Goal: Information Seeking & Learning: Check status

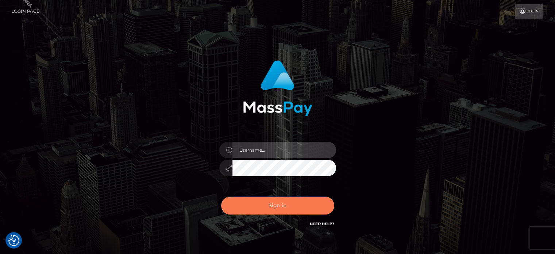
type input "marianne.B2S"
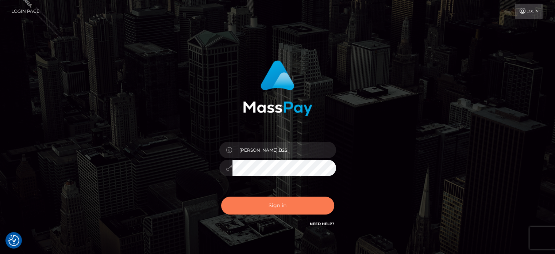
click at [262, 204] on button "Sign in" at bounding box center [277, 205] width 113 height 18
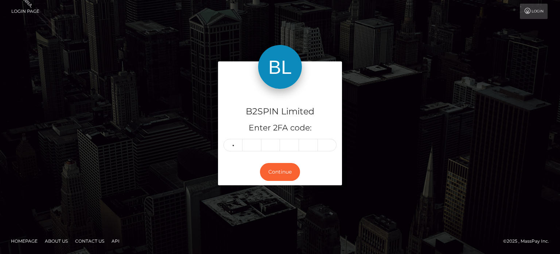
type input "3"
type input "9"
type input "3"
type input "9"
type input "3"
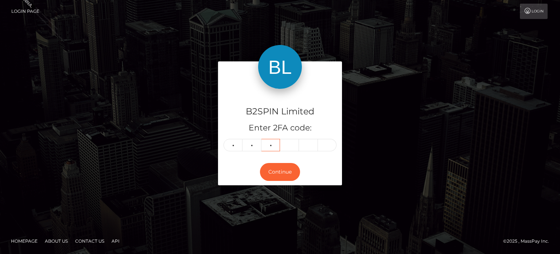
type input "8"
type input "0"
type input "5"
click at [285, 173] on button "Continue" at bounding box center [280, 172] width 40 height 18
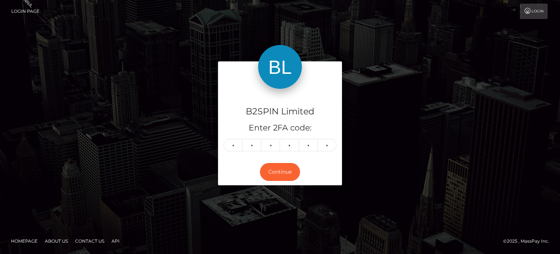
click at [379, 29] on div "B2SPIN Limited Enter 2FA code: 9 3 8 0 5 5 938055 Continue" at bounding box center [280, 127] width 560 height 240
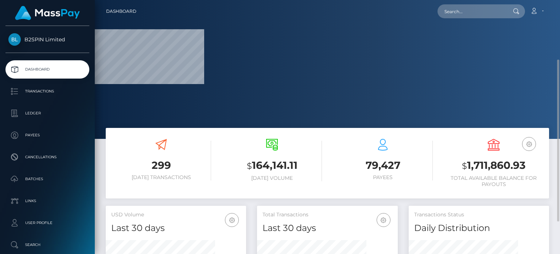
scroll to position [109, 0]
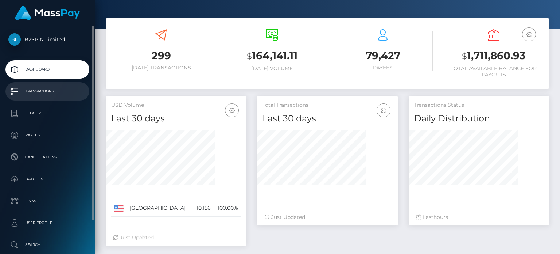
click at [48, 94] on p "Transactions" at bounding box center [47, 91] width 78 height 11
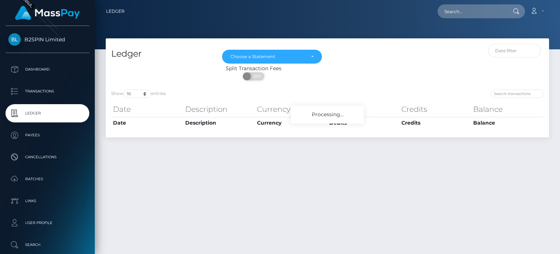
click at [343, 58] on div at bounding box center [439, 54] width 222 height 21
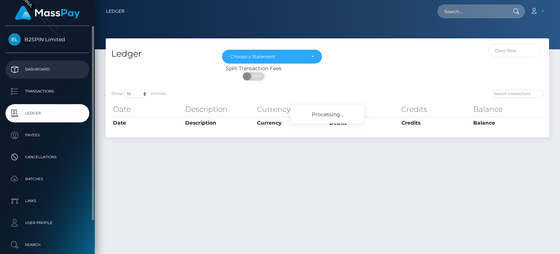
click at [48, 62] on link "Dashboard" at bounding box center [47, 69] width 84 height 18
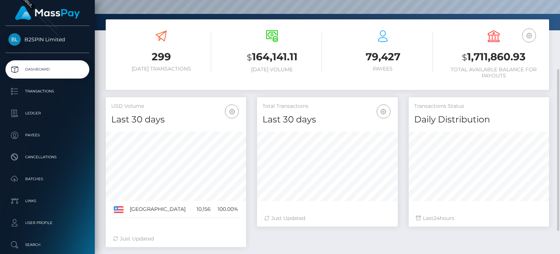
scroll to position [145, 0]
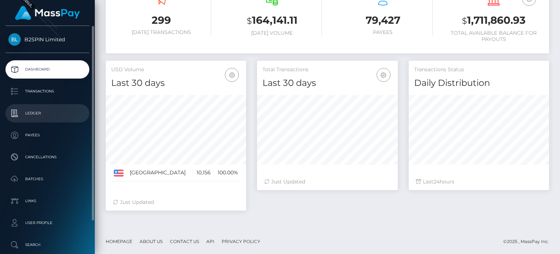
click at [59, 115] on p "Ledger" at bounding box center [47, 113] width 78 height 11
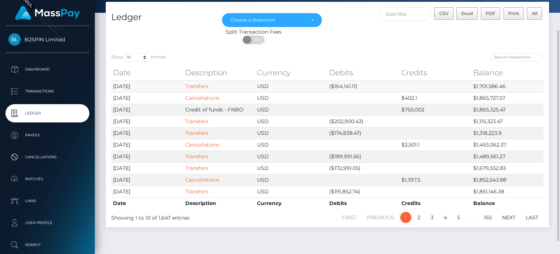
scroll to position [52, 0]
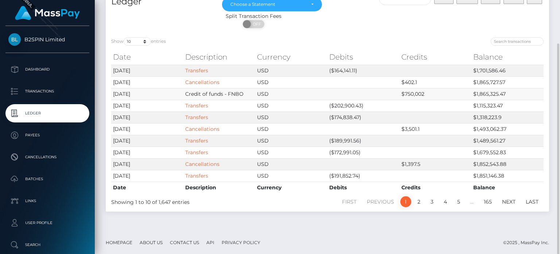
click at [407, 94] on td "$750,002" at bounding box center [436, 94] width 72 height 12
click at [423, 89] on td "$750,002" at bounding box center [436, 94] width 72 height 12
click at [243, 96] on td "Credit of funds - FNBO" at bounding box center [220, 94] width 72 height 12
drag, startPoint x: 222, startPoint y: 94, endPoint x: 444, endPoint y: 94, distance: 221.8
click at [444, 94] on tr "2025-09-09 Credit of funds - FNBO USD $750,002 $1,865,325.47" at bounding box center [327, 94] width 433 height 12
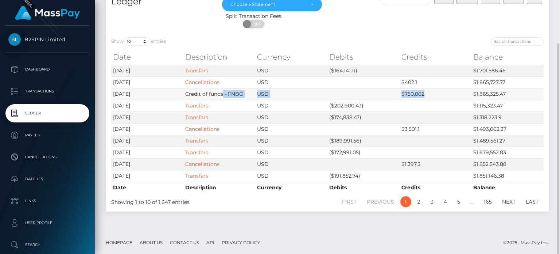
click at [444, 94] on td "$750,002" at bounding box center [436, 94] width 72 height 12
drag, startPoint x: 122, startPoint y: 93, endPoint x: 495, endPoint y: 97, distance: 372.5
click at [495, 97] on tr "2025-09-09 Credit of funds - FNBO USD $750,002 $1,865,325.47" at bounding box center [327, 94] width 433 height 12
click at [438, 104] on td at bounding box center [436, 106] width 72 height 12
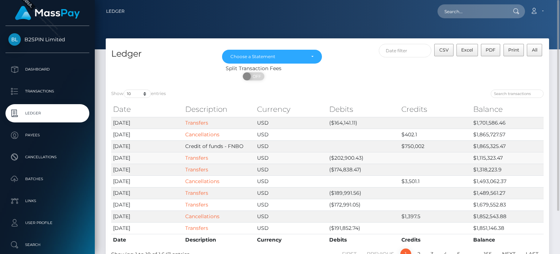
scroll to position [36, 0]
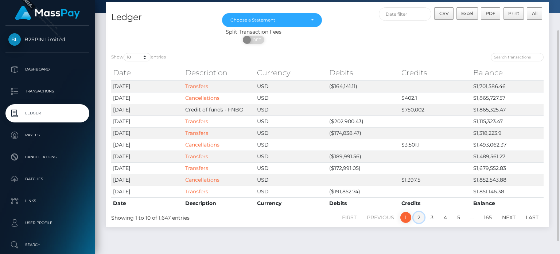
click at [415, 216] on link "2" at bounding box center [419, 217] width 11 height 11
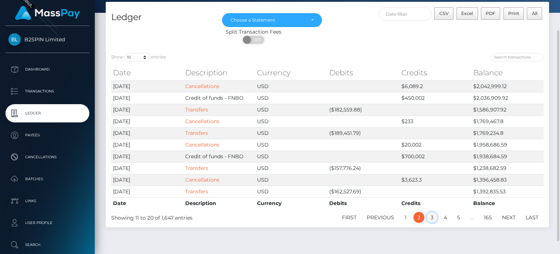
click at [428, 213] on link "3" at bounding box center [432, 217] width 11 height 11
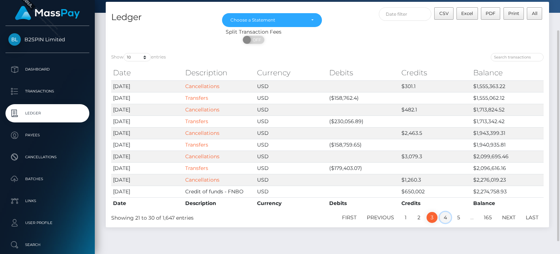
click at [444, 214] on link "4" at bounding box center [445, 217] width 11 height 11
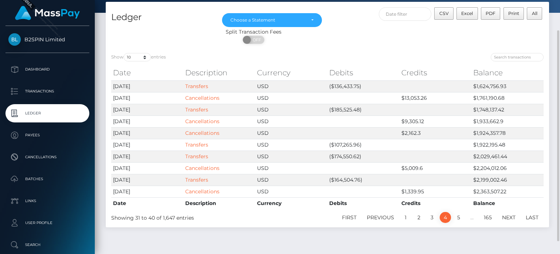
click at [466, 217] on li "…" at bounding box center [472, 217] width 13 height 11
click at [465, 217] on li "5" at bounding box center [458, 217] width 13 height 11
click at [463, 217] on link "5" at bounding box center [459, 217] width 11 height 11
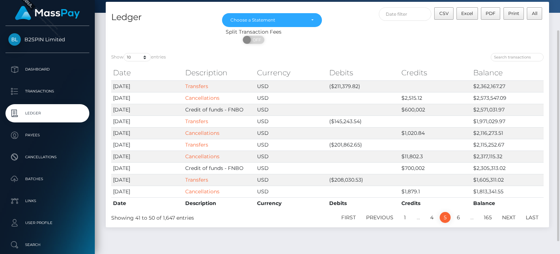
click at [463, 217] on link "6" at bounding box center [458, 217] width 11 height 11
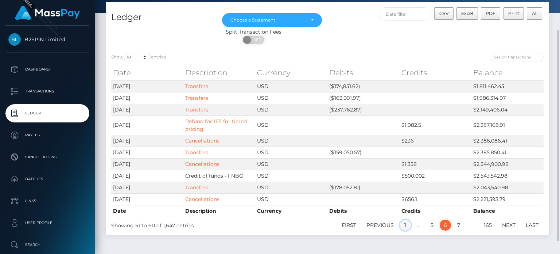
click at [403, 223] on link "1" at bounding box center [405, 224] width 11 height 11
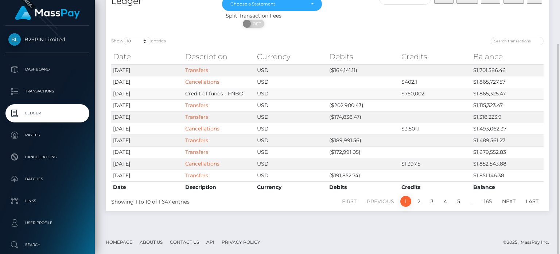
scroll to position [53, 0]
click at [374, 20] on div "ON OFF" at bounding box center [254, 26] width 296 height 12
click at [216, 92] on td "Credit of funds - FNBO" at bounding box center [220, 94] width 72 height 12
click at [416, 88] on td "$750,002" at bounding box center [436, 94] width 72 height 12
click at [407, 126] on td "$3,501.1" at bounding box center [436, 129] width 72 height 12
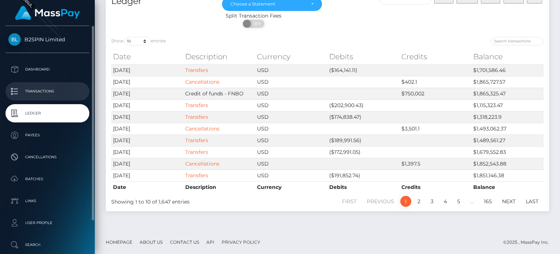
click at [43, 85] on link "Transactions" at bounding box center [47, 91] width 84 height 18
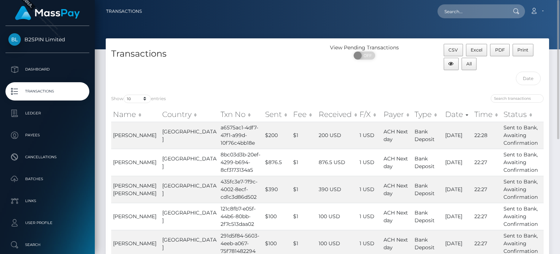
click at [180, 112] on th "Country" at bounding box center [190, 114] width 58 height 15
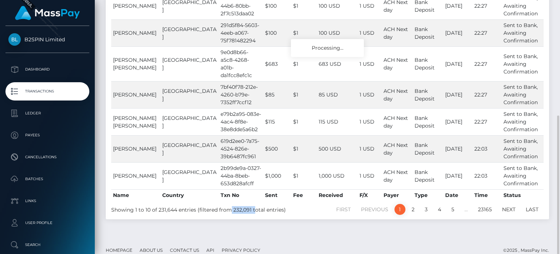
drag, startPoint x: 230, startPoint y: 200, endPoint x: 251, endPoint y: 200, distance: 21.2
click at [251, 203] on div "Showing 1 to 10 of 231,644 entries (filtered from 232,091 total entries)" at bounding box center [198, 208] width 174 height 11
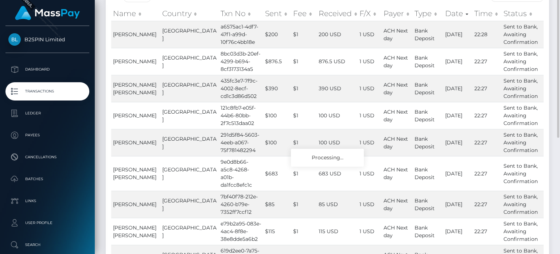
scroll to position [64, 0]
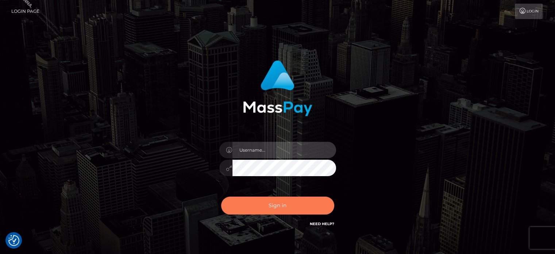
type input "[PERSON_NAME].B2S"
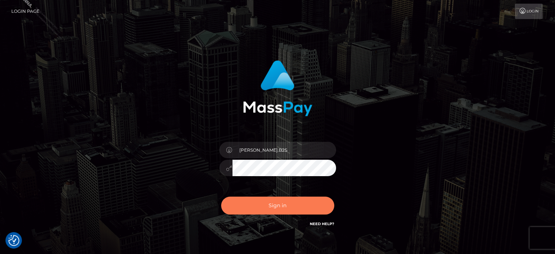
drag, startPoint x: 293, startPoint y: 207, endPoint x: 298, endPoint y: 186, distance: 20.6
click at [293, 207] on button "Sign in" at bounding box center [277, 205] width 113 height 18
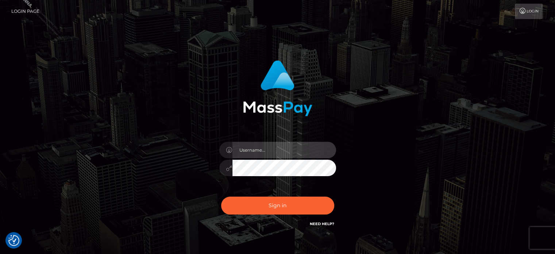
type input "marianne.B2S"
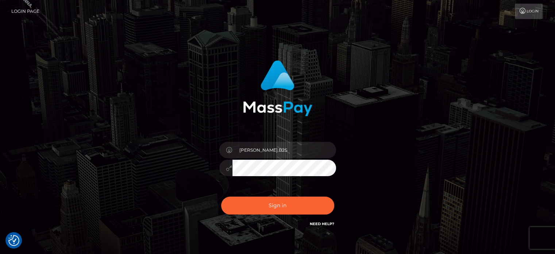
click at [315, 14] on div "Login" at bounding box center [294, 11] width 498 height 15
click at [278, 207] on button "Sign in" at bounding box center [277, 205] width 113 height 18
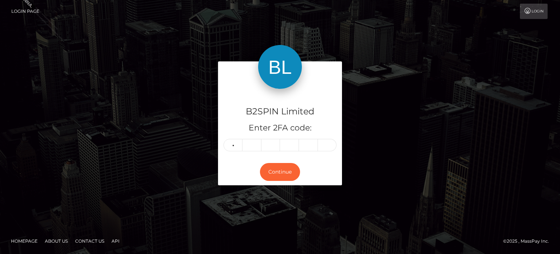
type input "1"
type input "7"
type input "1"
type input "0"
type input "6"
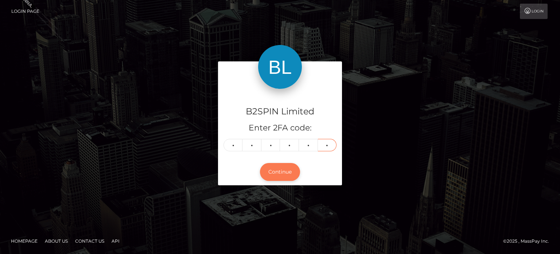
type input "2"
click at [278, 177] on button "Continue" at bounding box center [280, 172] width 40 height 18
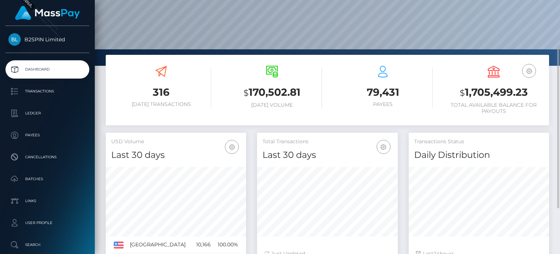
scroll to position [109, 0]
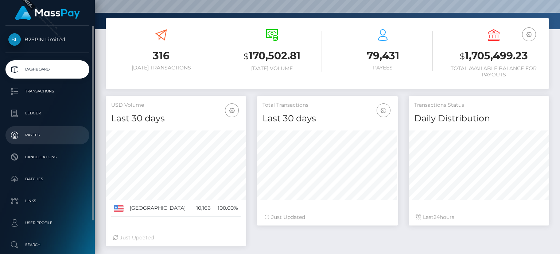
click at [29, 128] on link "Payees" at bounding box center [47, 135] width 84 height 18
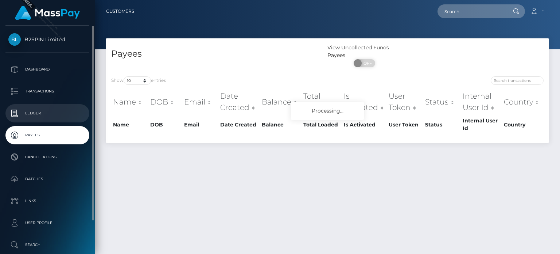
click at [54, 110] on p "Ledger" at bounding box center [47, 113] width 78 height 11
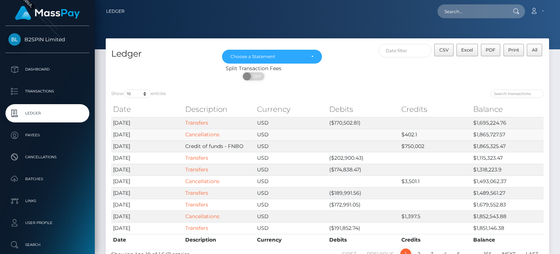
scroll to position [36, 0]
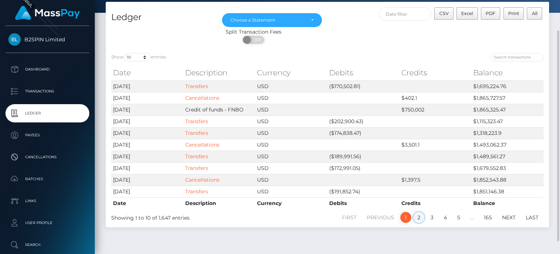
click at [421, 216] on link "2" at bounding box center [419, 217] width 11 height 11
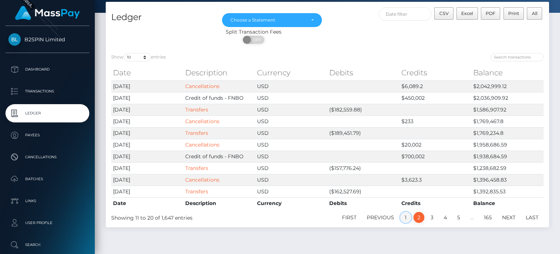
click at [404, 217] on link "1" at bounding box center [406, 217] width 11 height 11
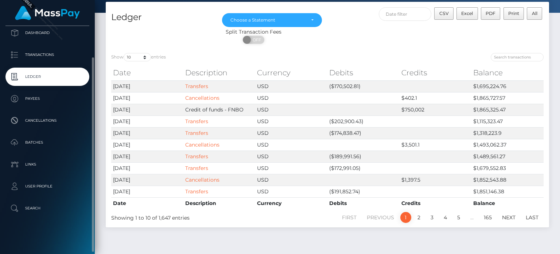
scroll to position [0, 0]
